Goal: Transaction & Acquisition: Download file/media

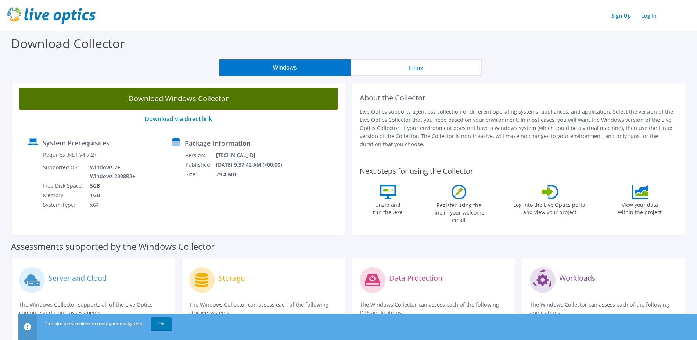
click at [176, 98] on link "Download Windows Collector" at bounding box center [178, 98] width 319 height 22
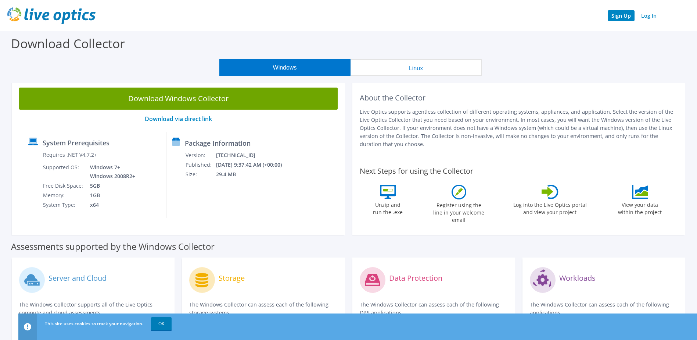
click at [619, 15] on link "Sign Up" at bounding box center [621, 15] width 27 height 11
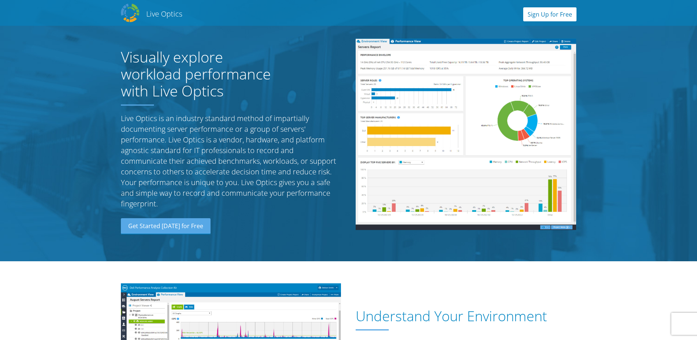
click at [539, 13] on link "Sign Up for Free" at bounding box center [549, 14] width 53 height 14
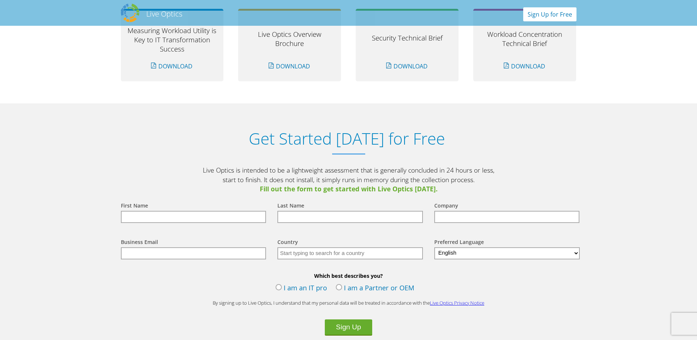
scroll to position [766, 0]
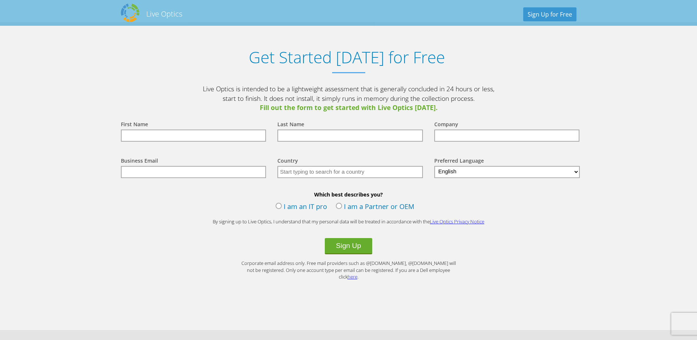
click at [141, 136] on input "text" at bounding box center [194, 135] width 146 height 12
type input "Todd"
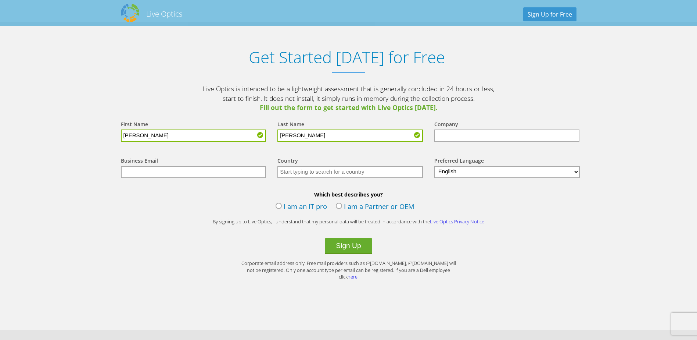
type input "Guthrie"
type input "UniSea"
type input "[PERSON_NAME][EMAIL_ADDRESS][PERSON_NAME][DOMAIN_NAME]"
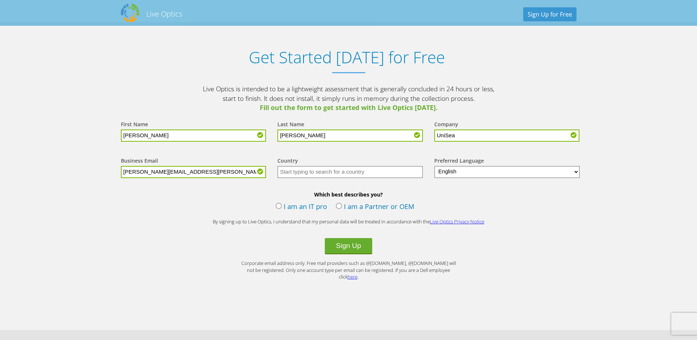
click at [295, 173] on input "text" at bounding box center [350, 172] width 146 height 12
type input "United States"
click at [279, 205] on label "I am an IT pro" at bounding box center [301, 206] width 51 height 11
click at [0, 0] on input "I am an IT pro" at bounding box center [0, 0] width 0 height 0
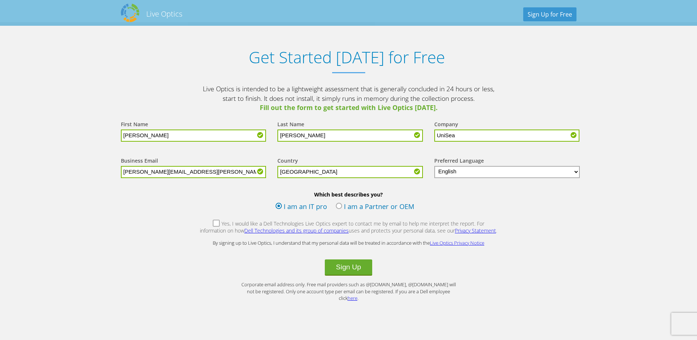
click at [202, 224] on label "Yes, I would like a Dell Technologies Live Optics expert to contact me by email…" at bounding box center [349, 228] width 298 height 16
click at [0, 0] on input "Yes, I would like a Dell Technologies Live Optics expert to contact me by email…" at bounding box center [0, 0] width 0 height 0
click at [350, 267] on button "Sign Up" at bounding box center [348, 267] width 47 height 16
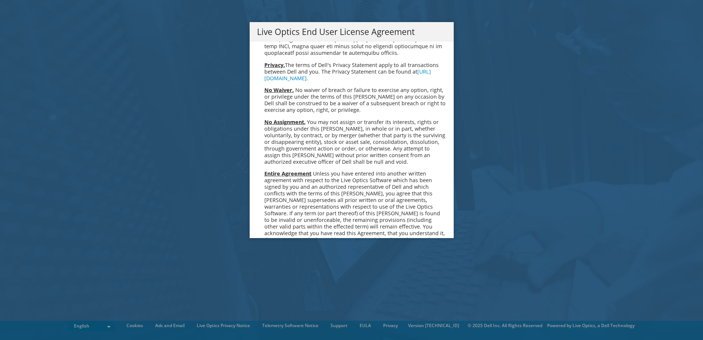
scroll to position [2779, 0]
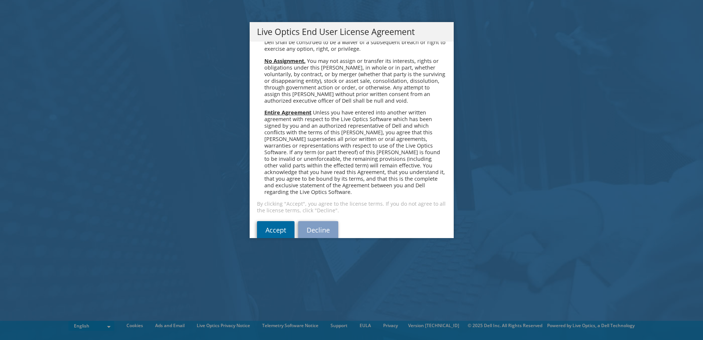
click at [263, 221] on link "Accept" at bounding box center [275, 230] width 37 height 18
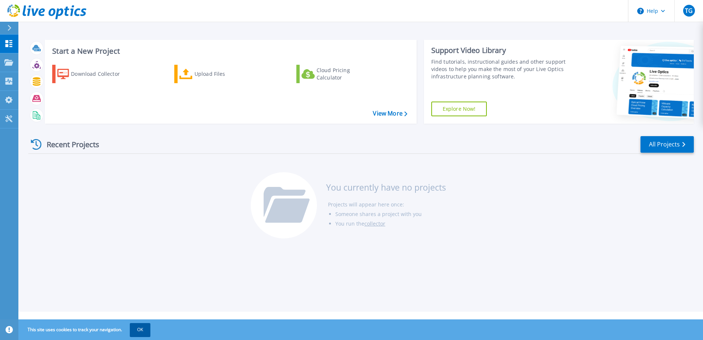
click at [145, 328] on button "OK" at bounding box center [140, 329] width 21 height 13
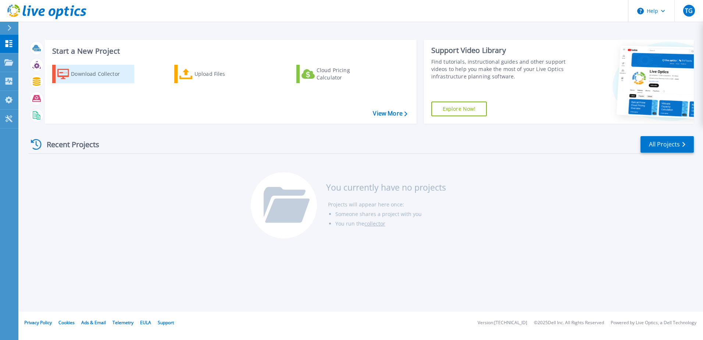
click at [97, 74] on div "Download Collector" at bounding box center [100, 74] width 59 height 15
